Goal: Check status

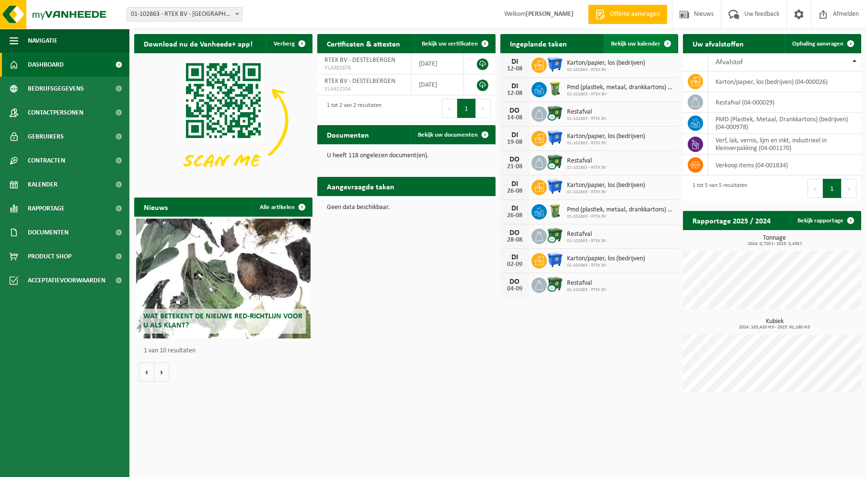
click at [629, 43] on span "Bekijk uw kalender" at bounding box center [635, 44] width 49 height 6
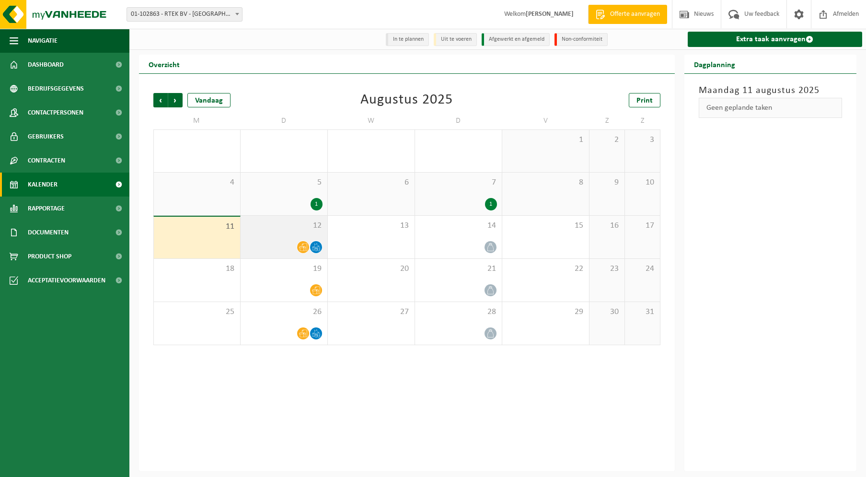
click at [305, 247] on icon at bounding box center [303, 247] width 8 height 8
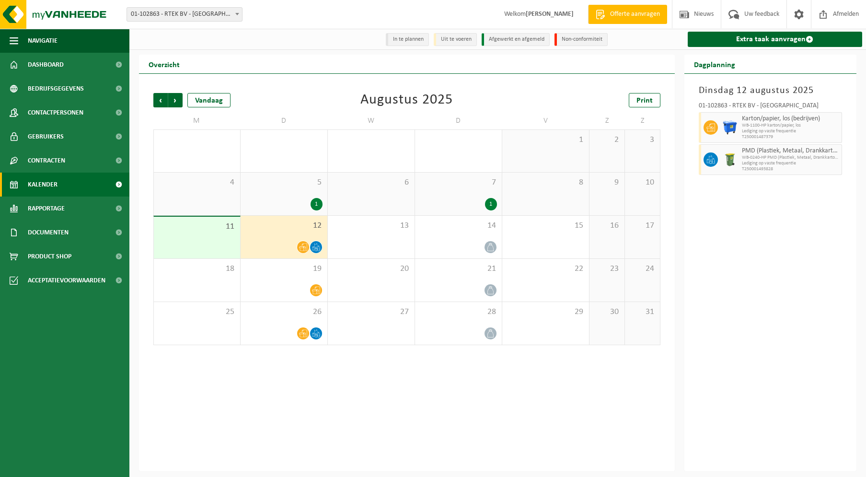
click at [319, 249] on icon at bounding box center [316, 247] width 8 height 8
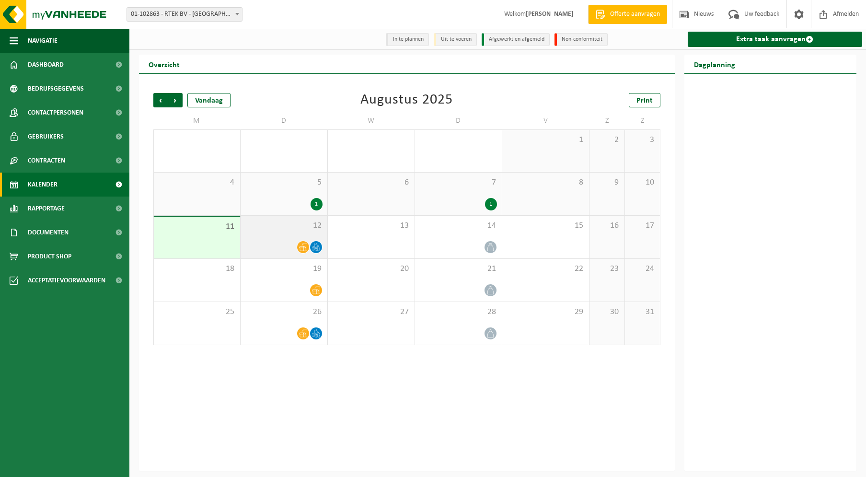
click at [302, 249] on icon at bounding box center [303, 247] width 8 height 8
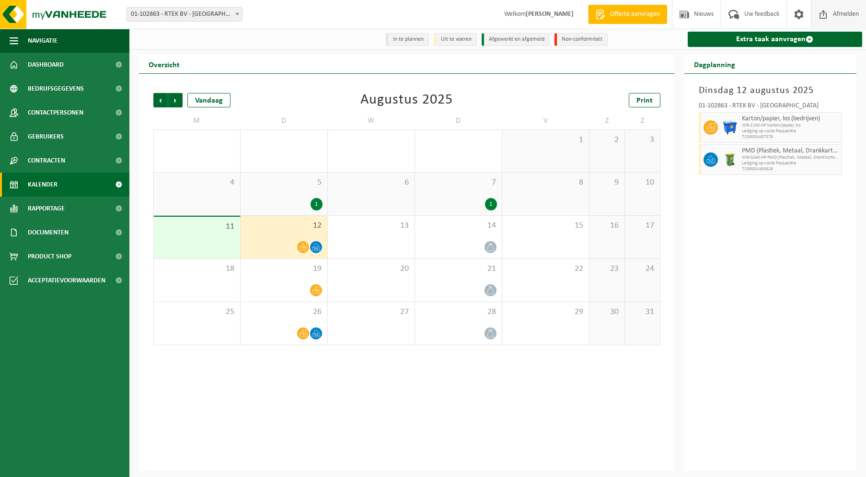
click at [841, 16] on span "Afmelden" at bounding box center [845, 14] width 31 height 28
